Goal: Task Accomplishment & Management: Complete application form

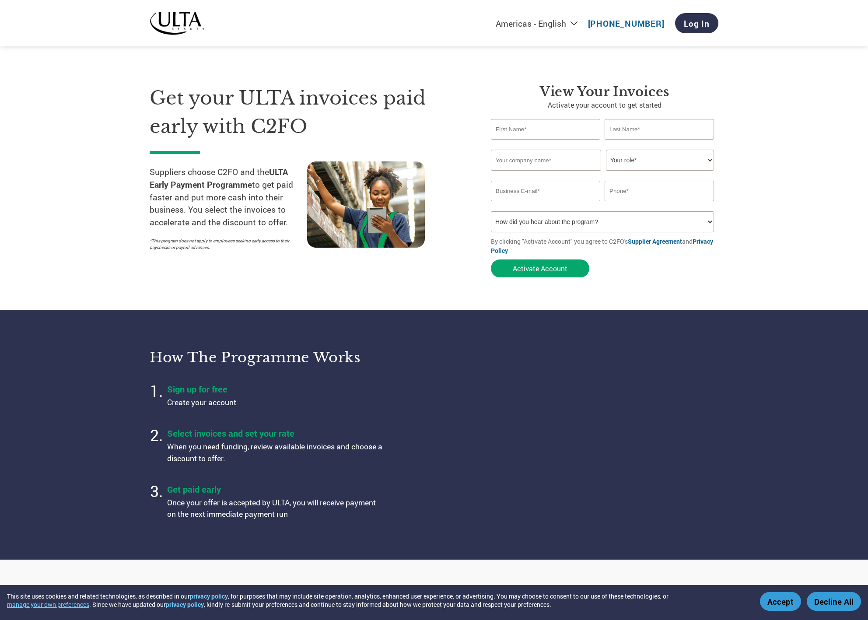
select select "en-[GEOGRAPHIC_DATA]"
click at [500, 126] on input "text" at bounding box center [545, 129] width 109 height 21
click at [509, 129] on input "text" at bounding box center [545, 129] width 109 height 21
type input "[PERSON_NAME]"
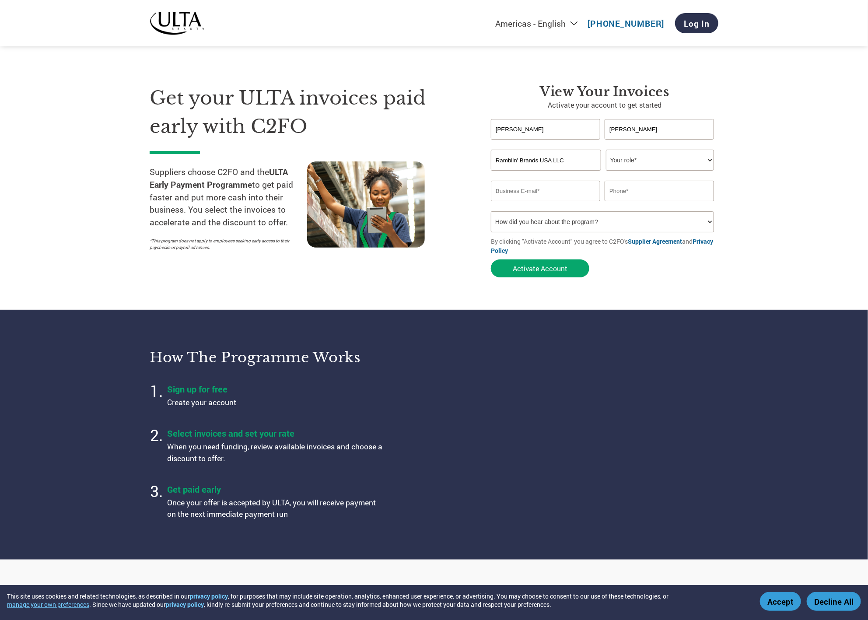
type input "Ramblin' Brands USA LLC"
click at [710, 159] on select "Your role* CFO Controller Credit Manager Finance Director Treasurer CEO Preside…" at bounding box center [660, 160] width 108 height 21
select select "OTHER"
click at [606, 150] on select "Your role* CFO Controller Credit Manager Finance Director Treasurer CEO Preside…" at bounding box center [660, 160] width 108 height 21
click at [530, 195] on input "email" at bounding box center [545, 191] width 109 height 21
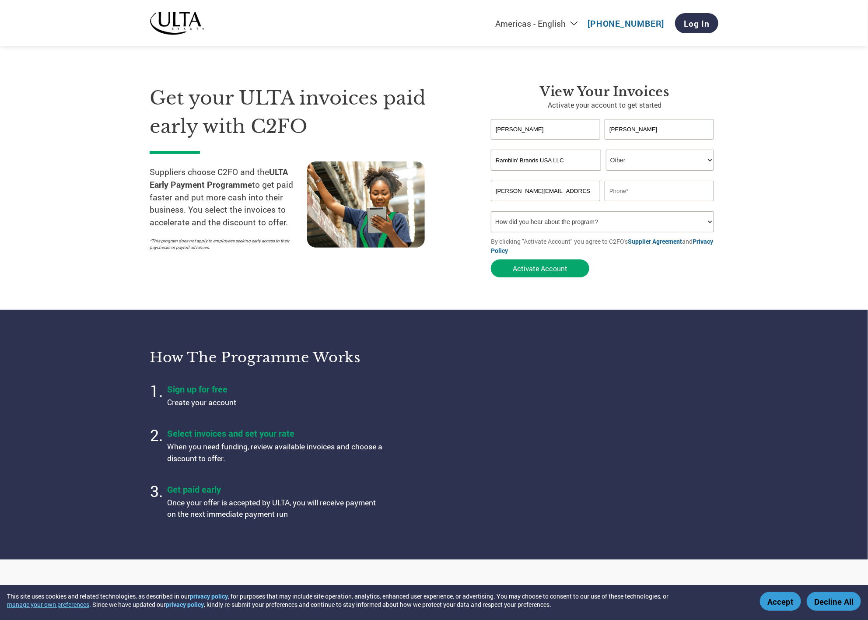
type input "[PERSON_NAME][EMAIL_ADDRESS][PERSON_NAME][DOMAIN_NAME]"
click at [631, 189] on input "text" at bounding box center [659, 191] width 109 height 21
type input "[PHONE_NUMBER]"
click at [533, 226] on select "How did you hear about the program? Received a letter Email Social Media Online…" at bounding box center [602, 221] width 223 height 21
select select "Other"
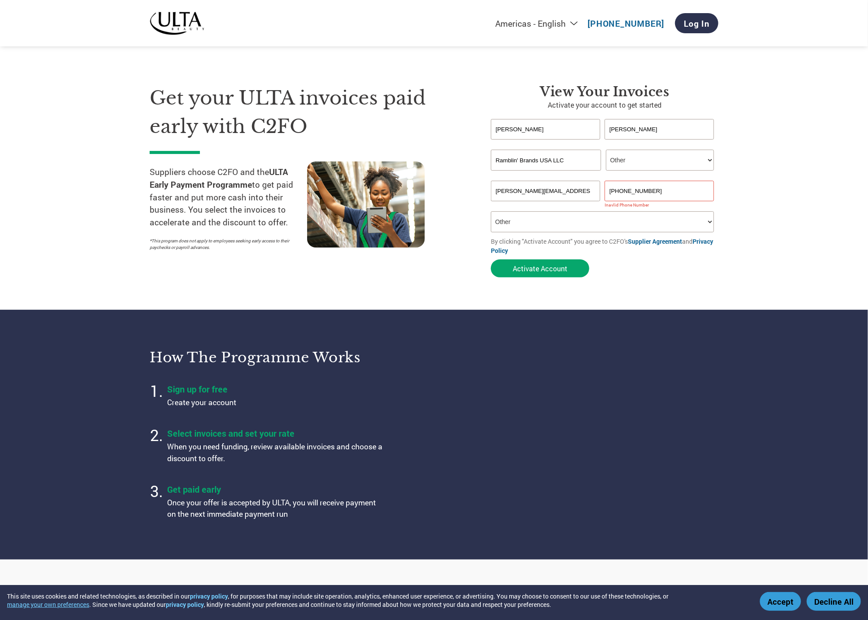
click at [491, 211] on select "How did you hear about the program? Received a letter Email Social Media Online…" at bounding box center [602, 221] width 223 height 21
click at [626, 189] on input "[PHONE_NUMBER]" at bounding box center [659, 191] width 109 height 21
click at [614, 191] on input "659690 5052" at bounding box center [659, 191] width 109 height 21
click at [636, 190] on input "[PHONE_NUMBER]" at bounding box center [659, 191] width 109 height 21
drag, startPoint x: 561, startPoint y: 266, endPoint x: 652, endPoint y: 267, distance: 91.0
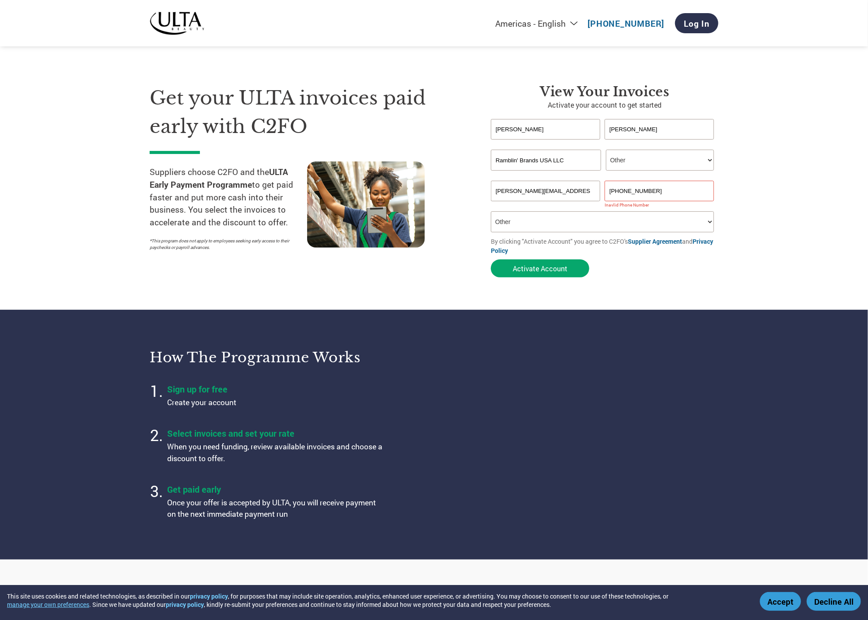
click at [652, 267] on form "[PERSON_NAME] first name or first name is too long Invalid last name or last na…" at bounding box center [604, 200] width 227 height 163
click at [640, 188] on input "[PHONE_NUMBER]" at bounding box center [659, 191] width 109 height 21
click at [621, 189] on input "[PHONE_NUMBER]" at bounding box center [659, 191] width 109 height 21
type input "[PHONE_NUMBER]"
click at [574, 215] on select "How did you hear about the program? Received a letter Email Social Media Online…" at bounding box center [602, 221] width 223 height 21
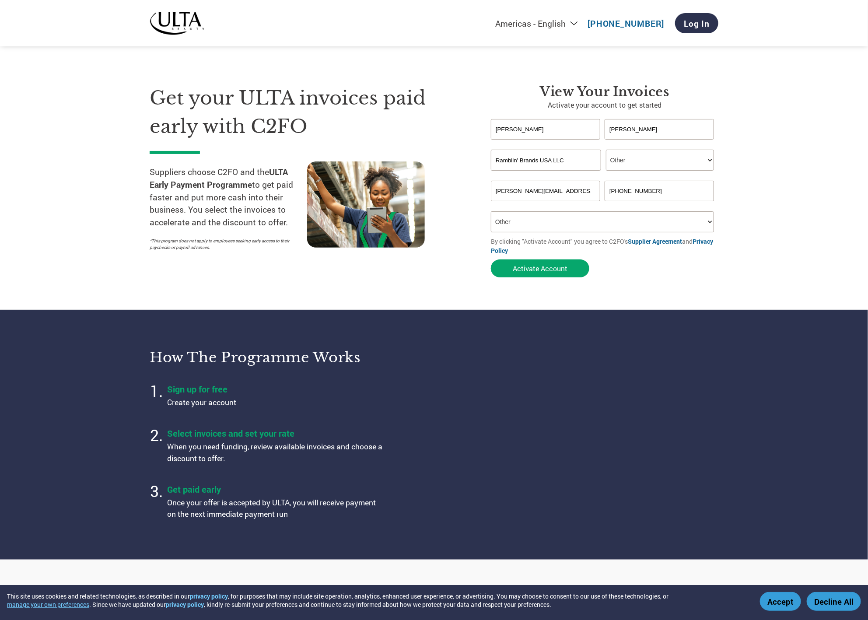
click at [568, 194] on input "[PERSON_NAME][EMAIL_ADDRESS][PERSON_NAME][DOMAIN_NAME]" at bounding box center [545, 191] width 109 height 21
click at [562, 270] on button "Activate Account" at bounding box center [540, 268] width 98 height 18
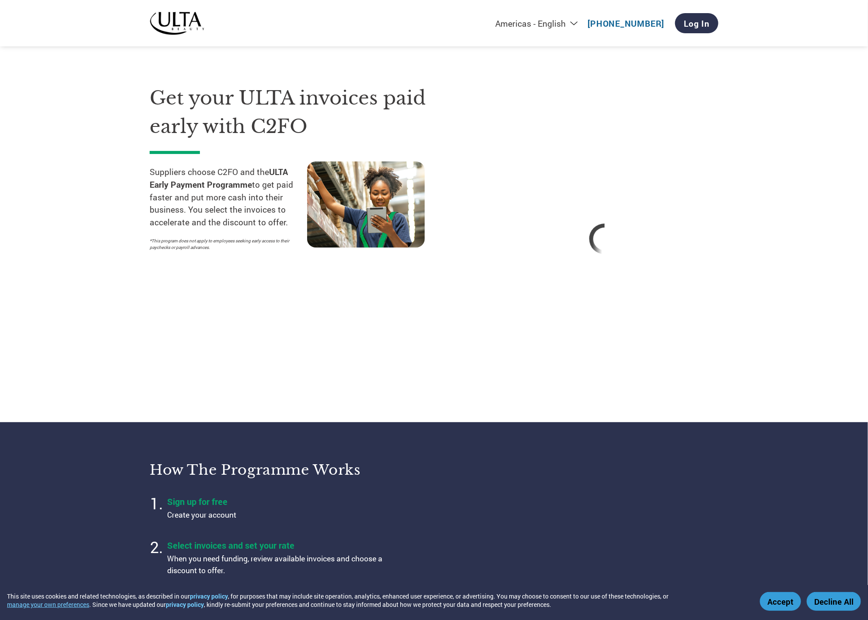
select select "en-[GEOGRAPHIC_DATA]"
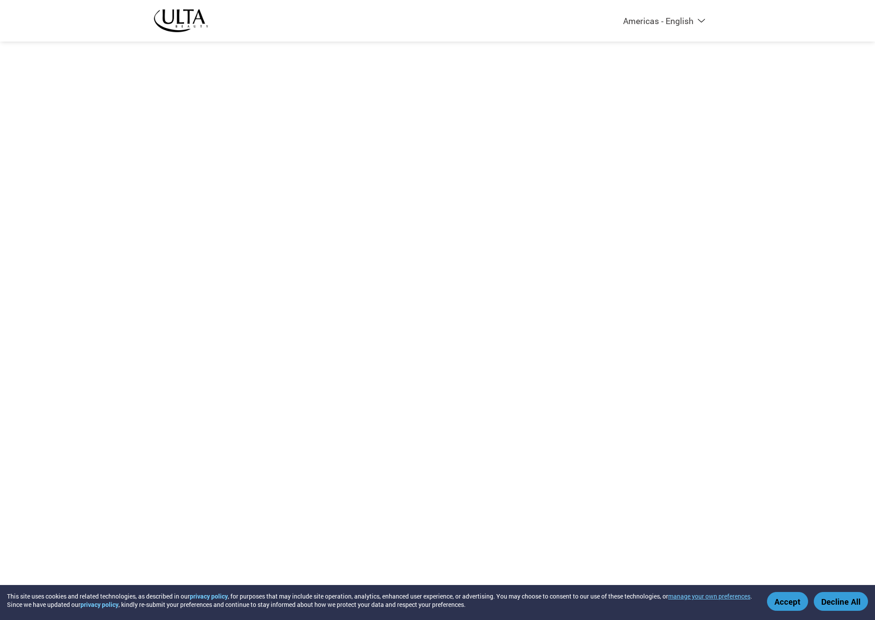
select select "en-[GEOGRAPHIC_DATA]"
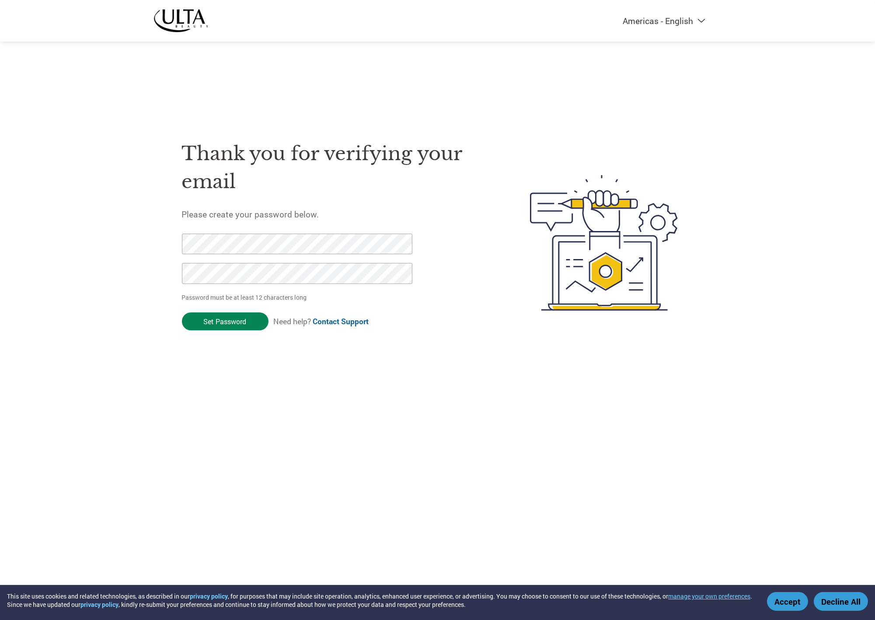
click at [217, 321] on input "Set Password" at bounding box center [225, 321] width 87 height 18
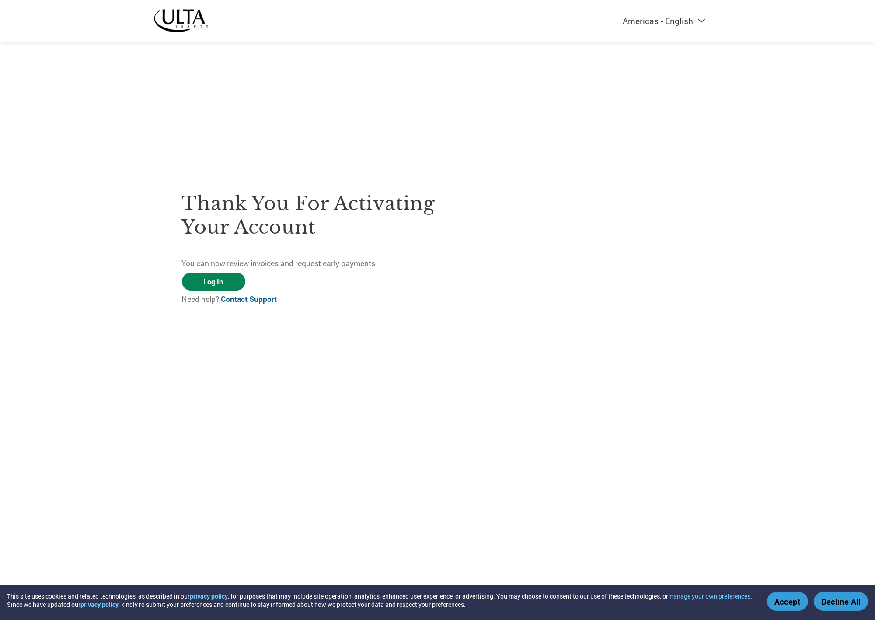
click at [209, 281] on link "Log In" at bounding box center [213, 282] width 63 height 18
